Goal: Navigation & Orientation: Go to known website

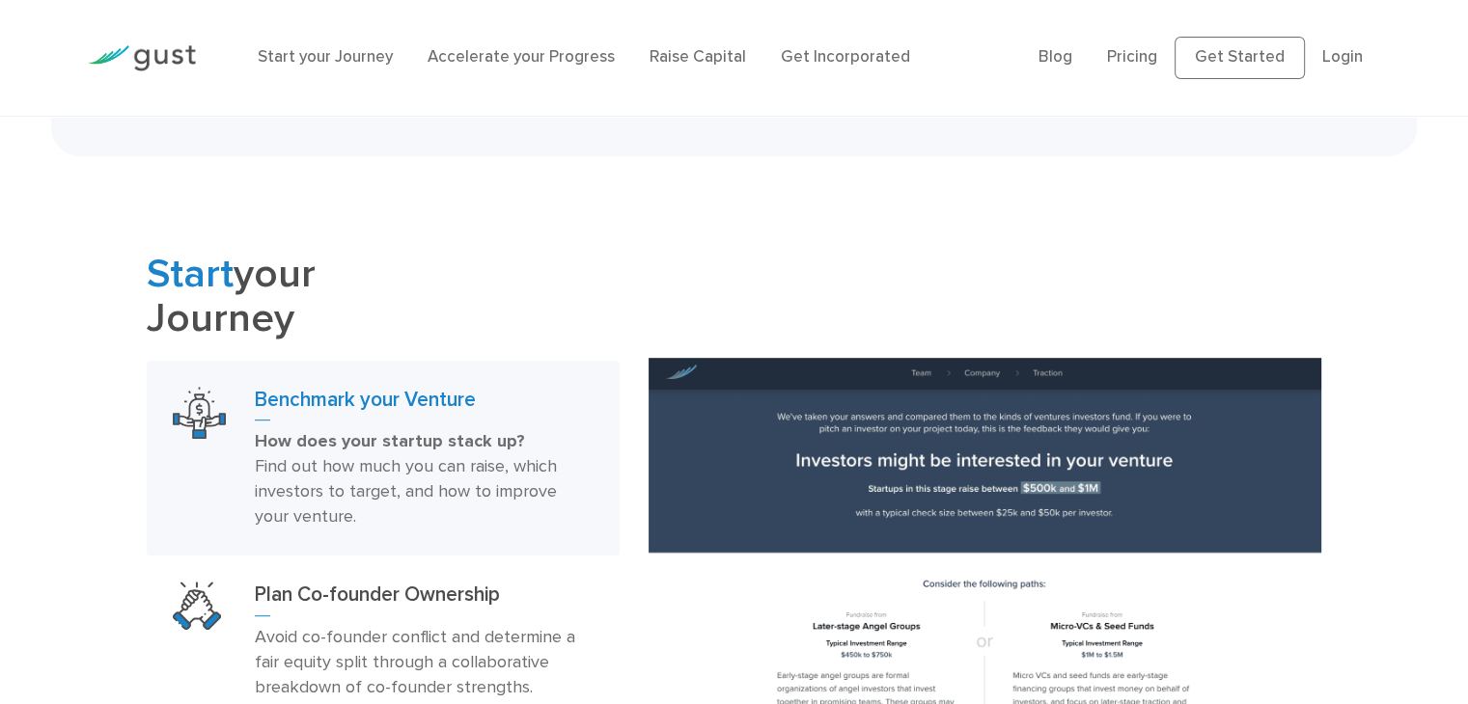
scroll to position [772, 0]
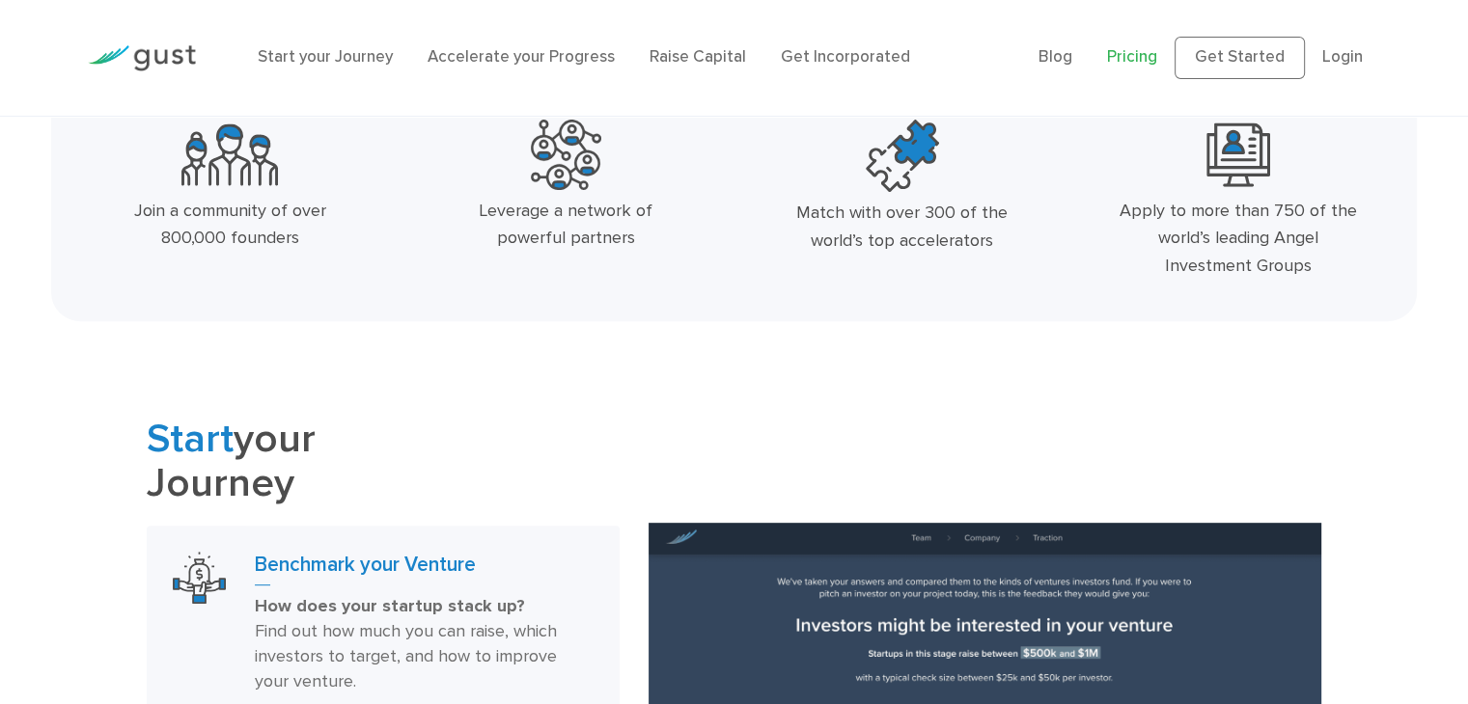
click at [1132, 55] on link "Pricing" at bounding box center [1132, 56] width 50 height 19
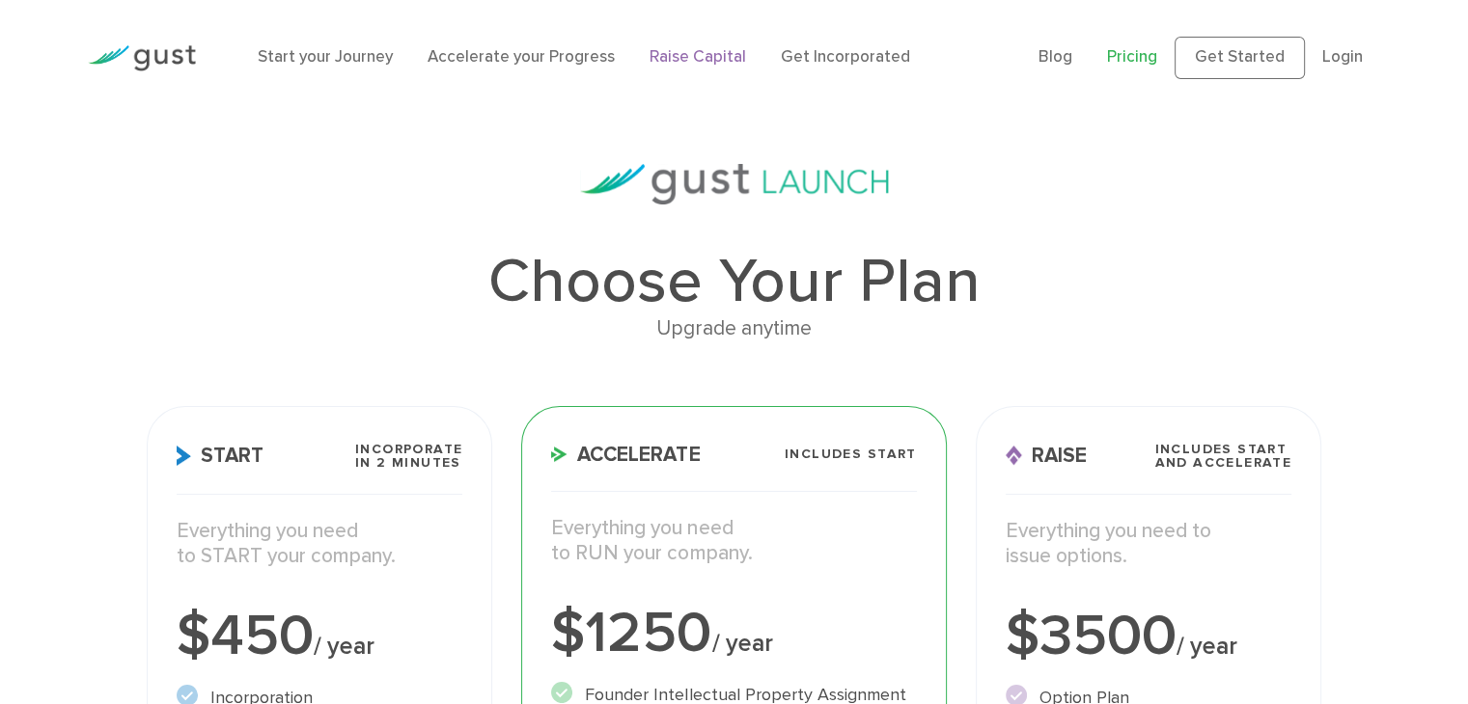
click at [651, 57] on link "Raise Capital" at bounding box center [697, 56] width 96 height 19
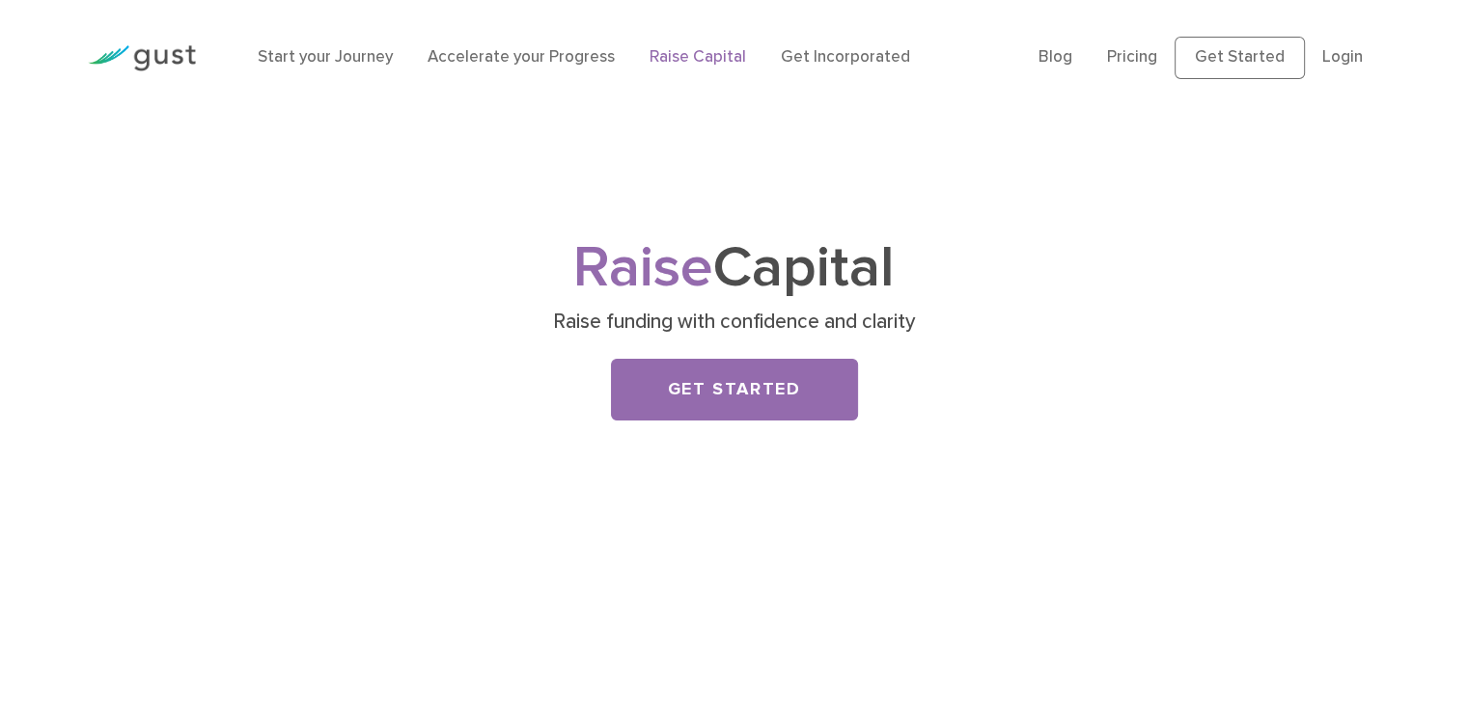
click at [568, 63] on link "Accelerate your Progress" at bounding box center [520, 56] width 187 height 19
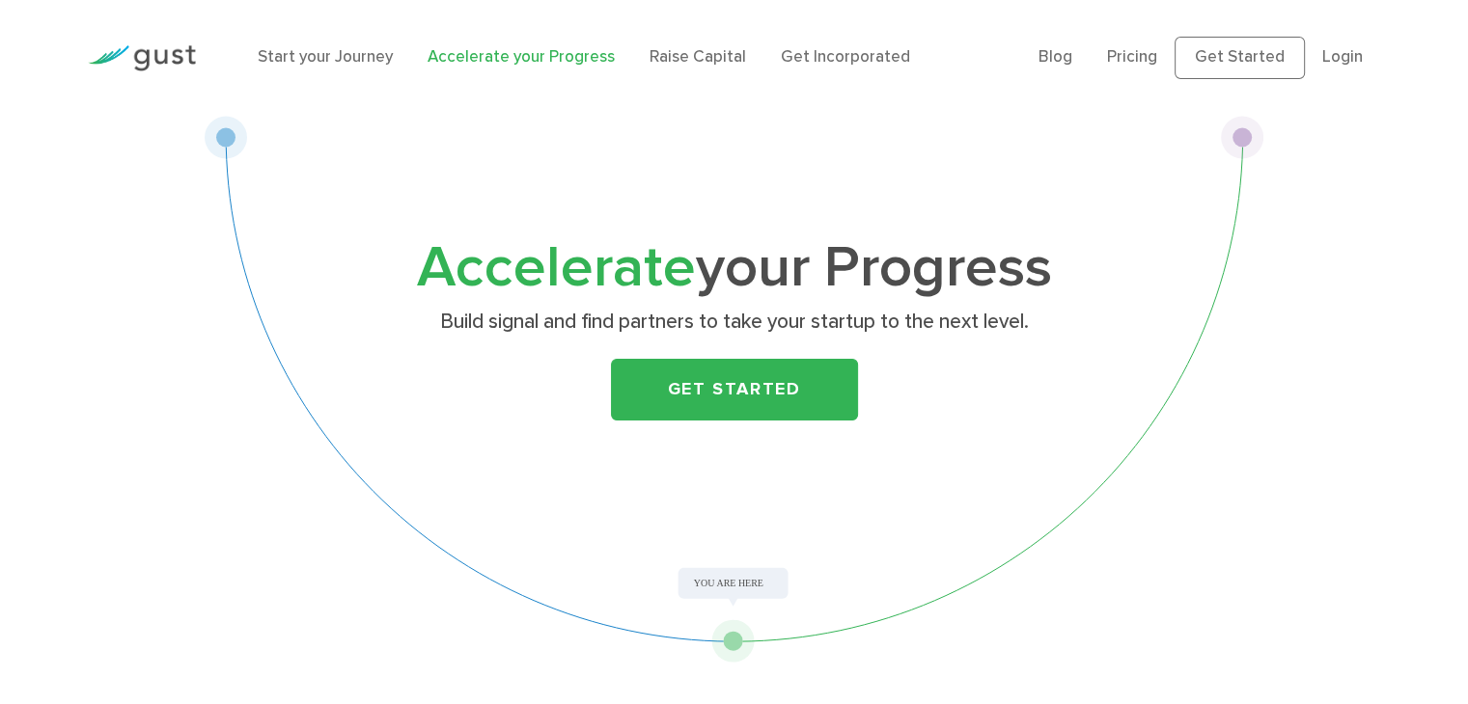
click at [351, 62] on link "Start your Journey" at bounding box center [325, 56] width 135 height 19
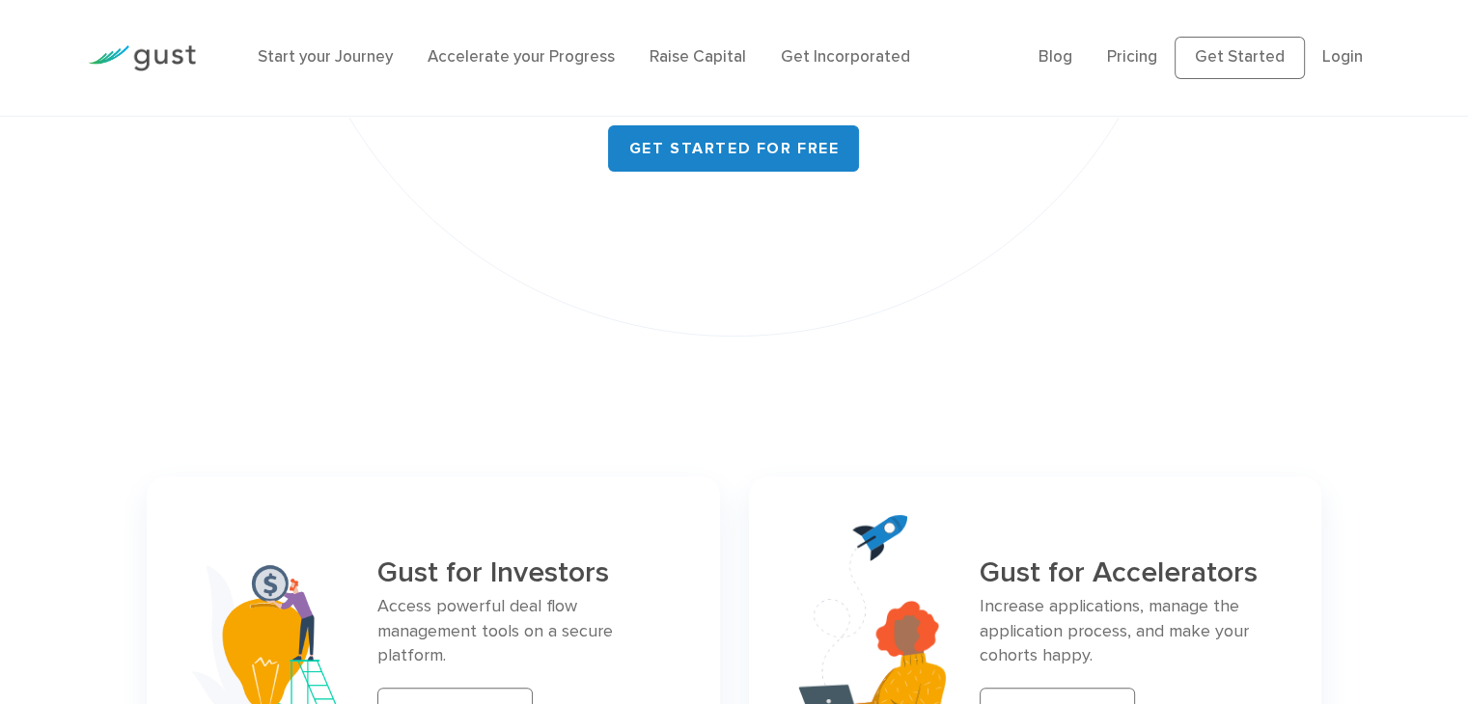
scroll to position [7885, 0]
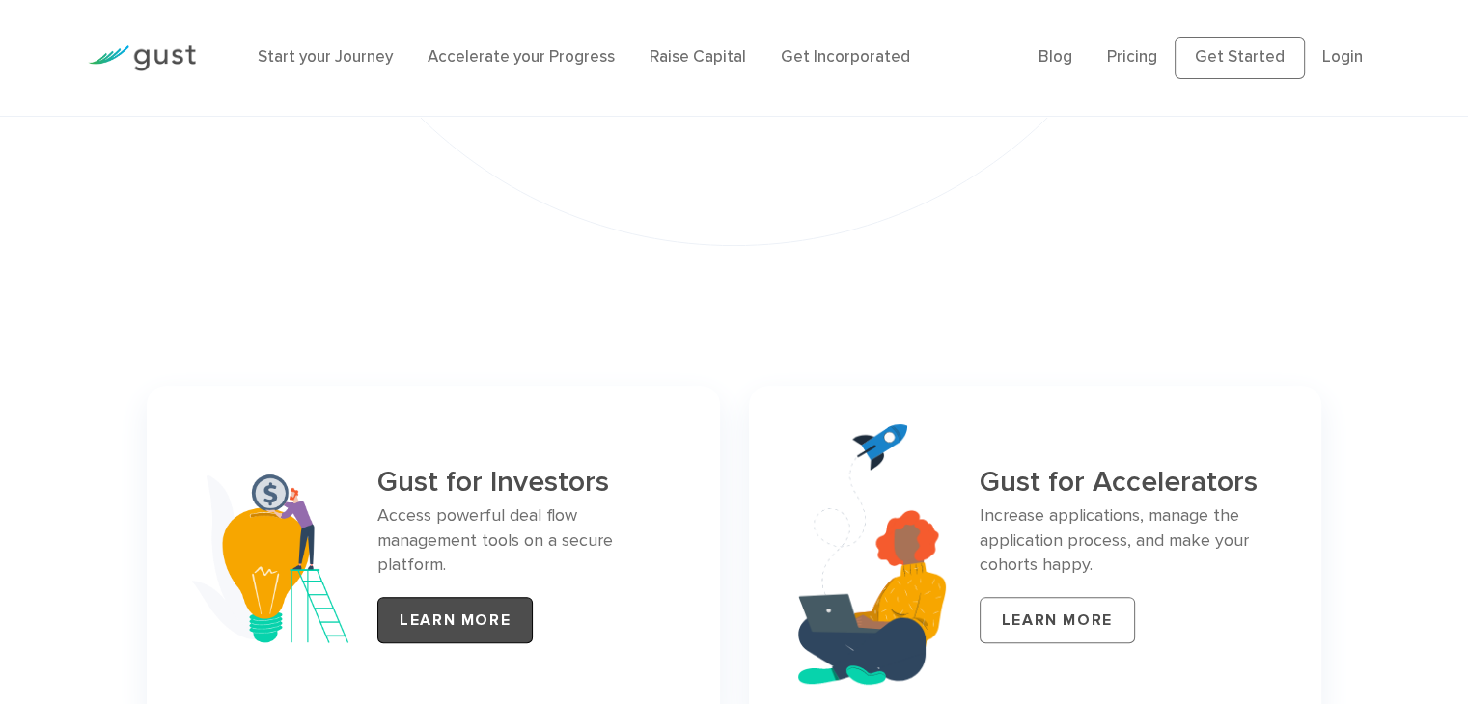
click at [446, 599] on link "LEARN MORE" at bounding box center [454, 620] width 155 height 46
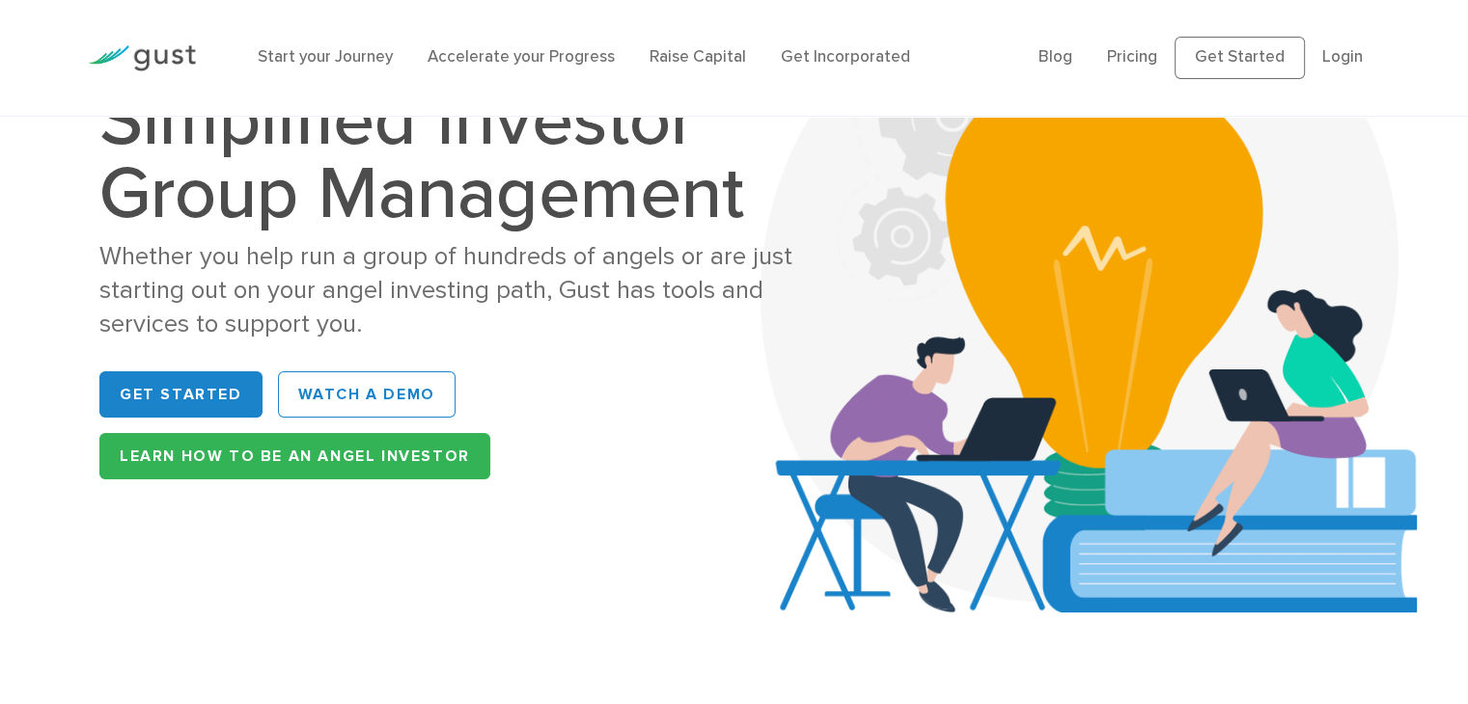
scroll to position [193, 0]
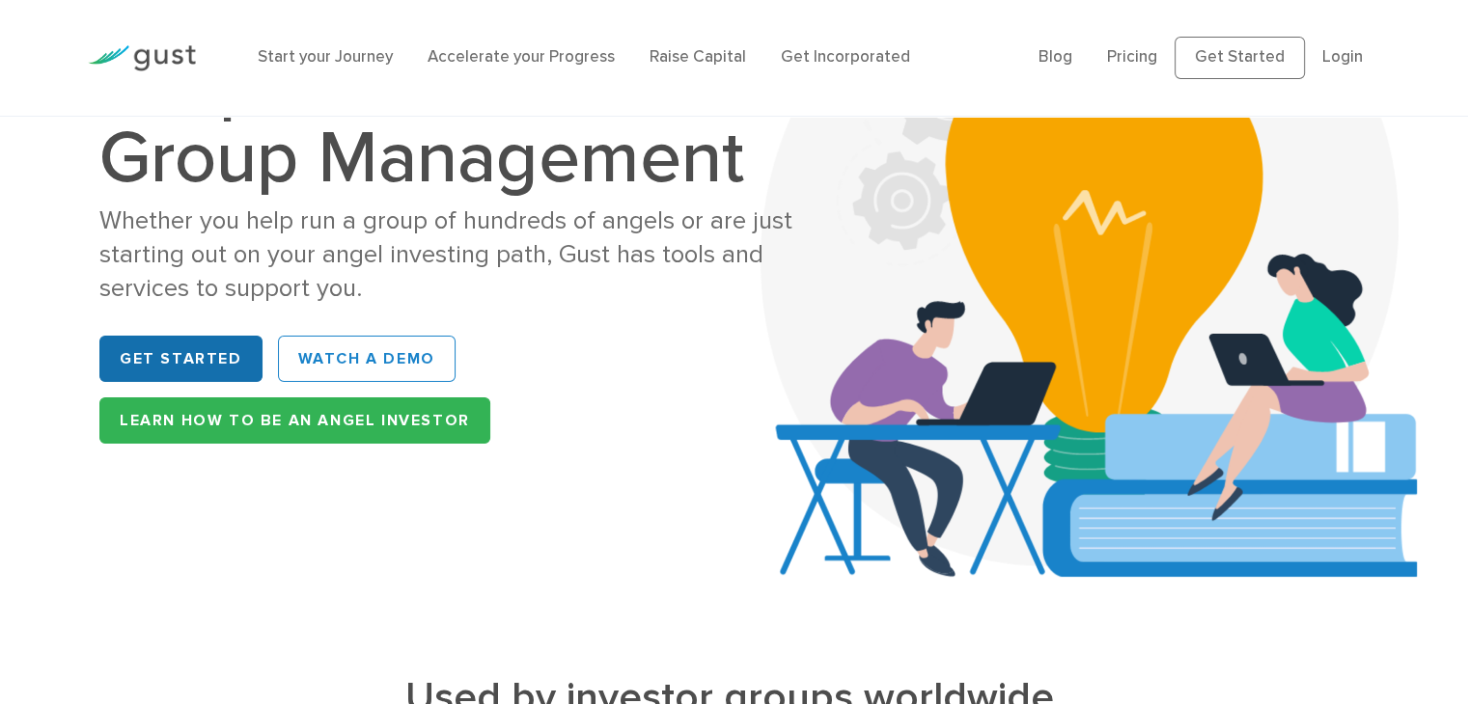
click at [201, 362] on link "Get Started" at bounding box center [180, 359] width 163 height 46
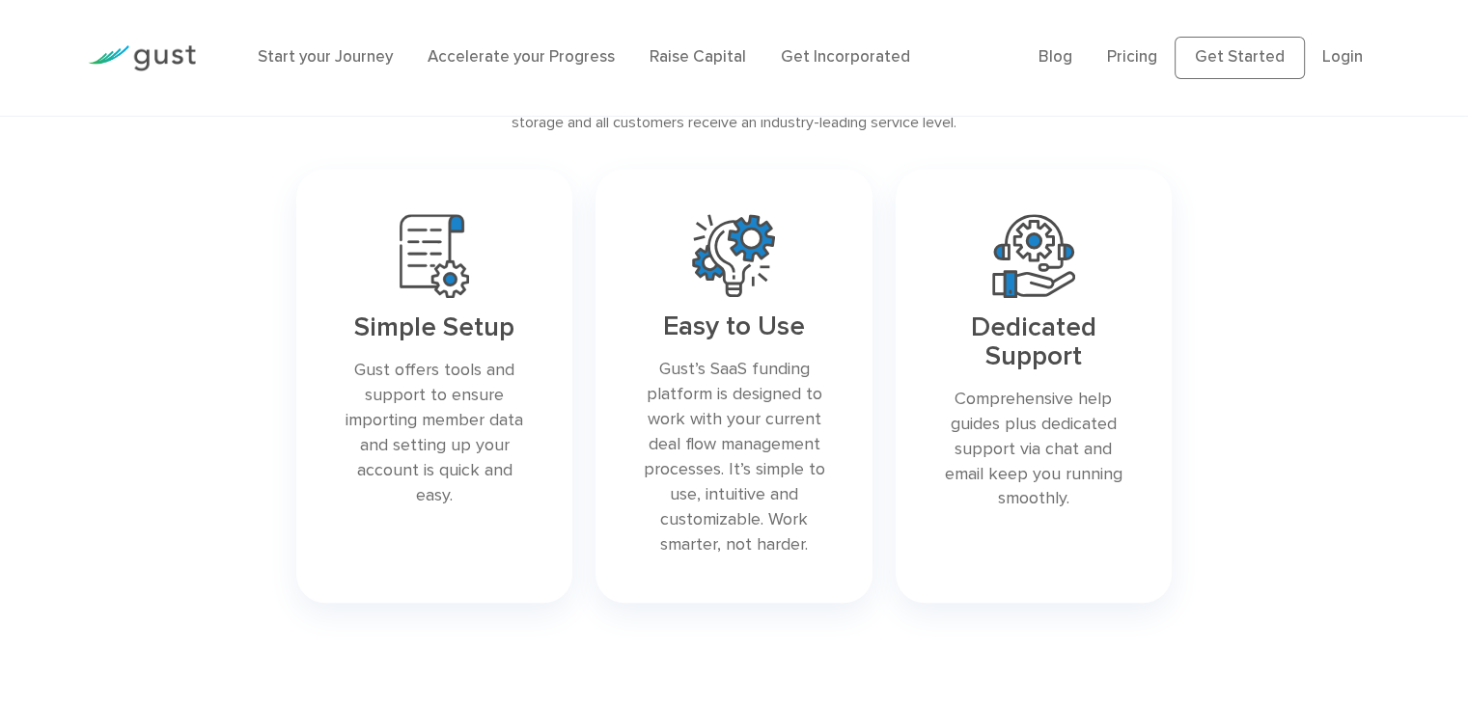
scroll to position [1254, 0]
